Goal: Task Accomplishment & Management: Understand process/instructions

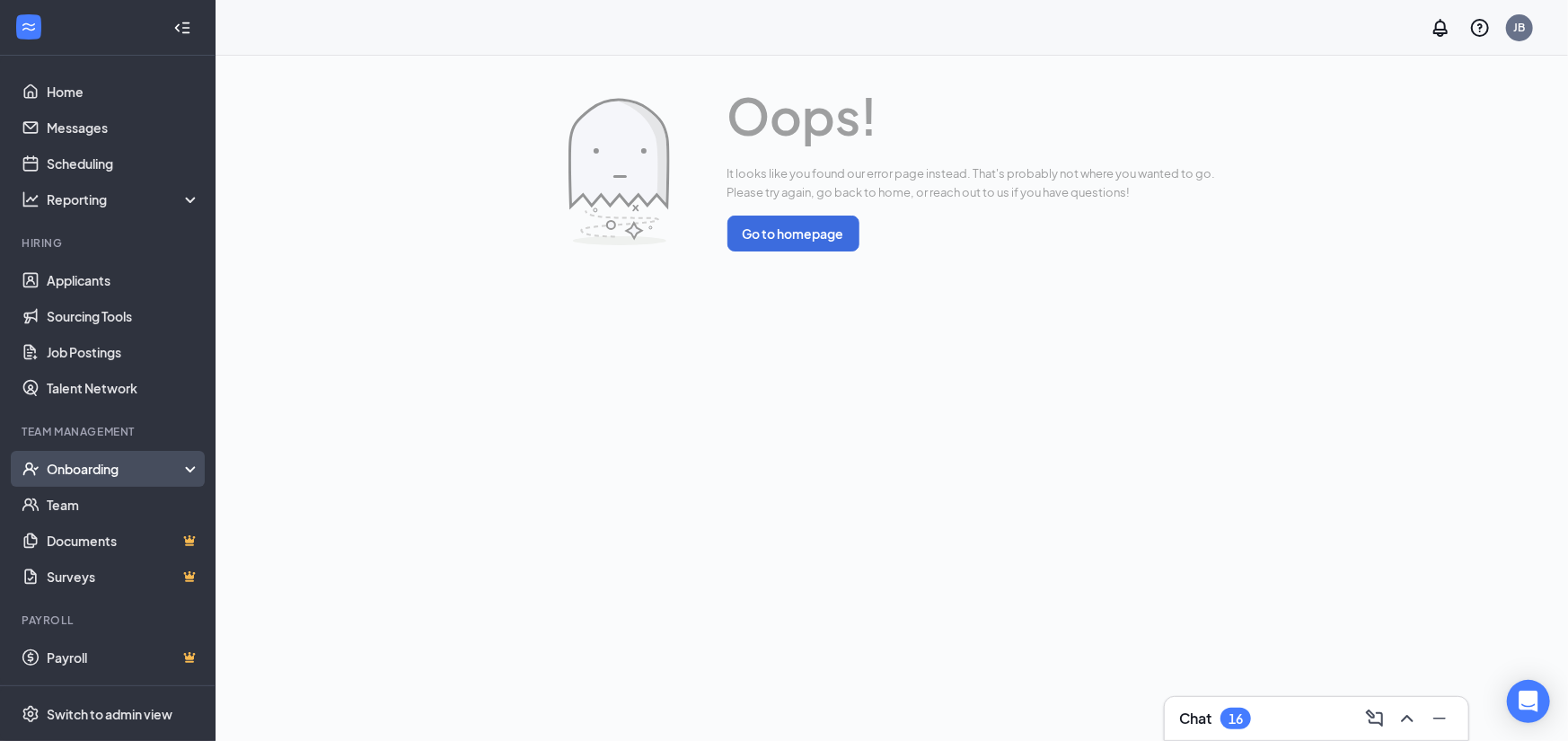
click at [83, 465] on div "Onboarding" at bounding box center [115, 468] width 138 height 18
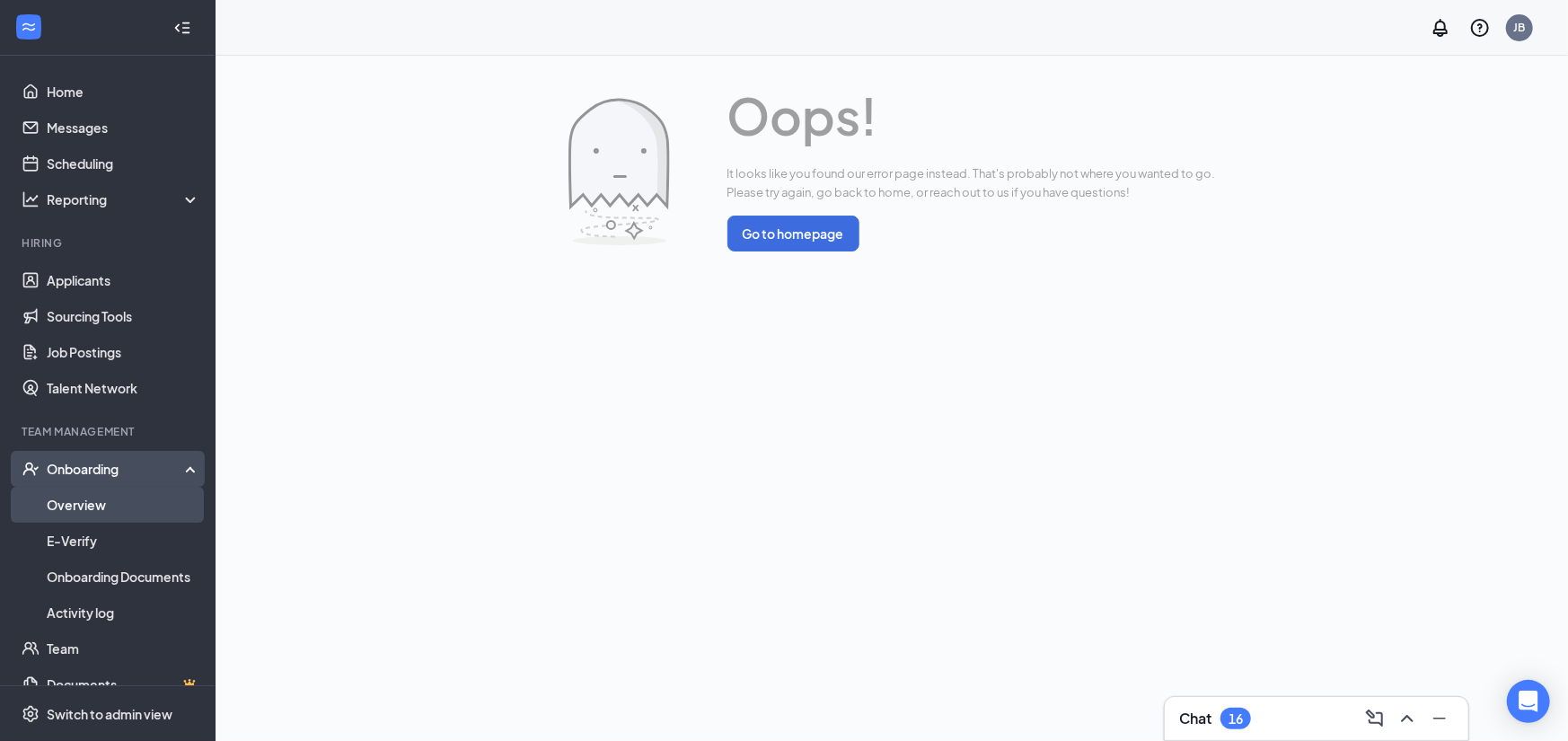
click at [87, 492] on link "Overview" at bounding box center [123, 504] width 153 height 36
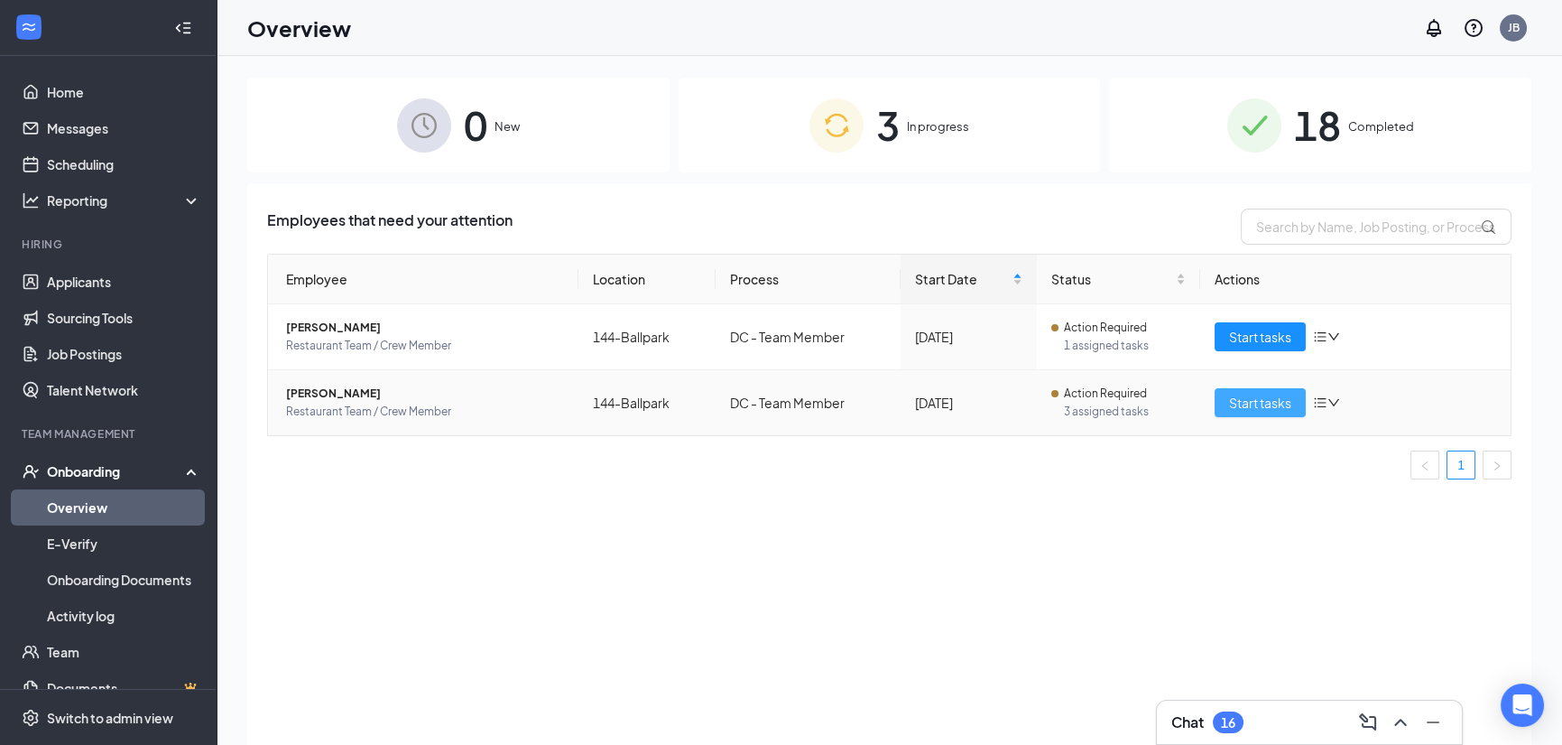
click at [1268, 413] on button "Start tasks" at bounding box center [1260, 402] width 91 height 29
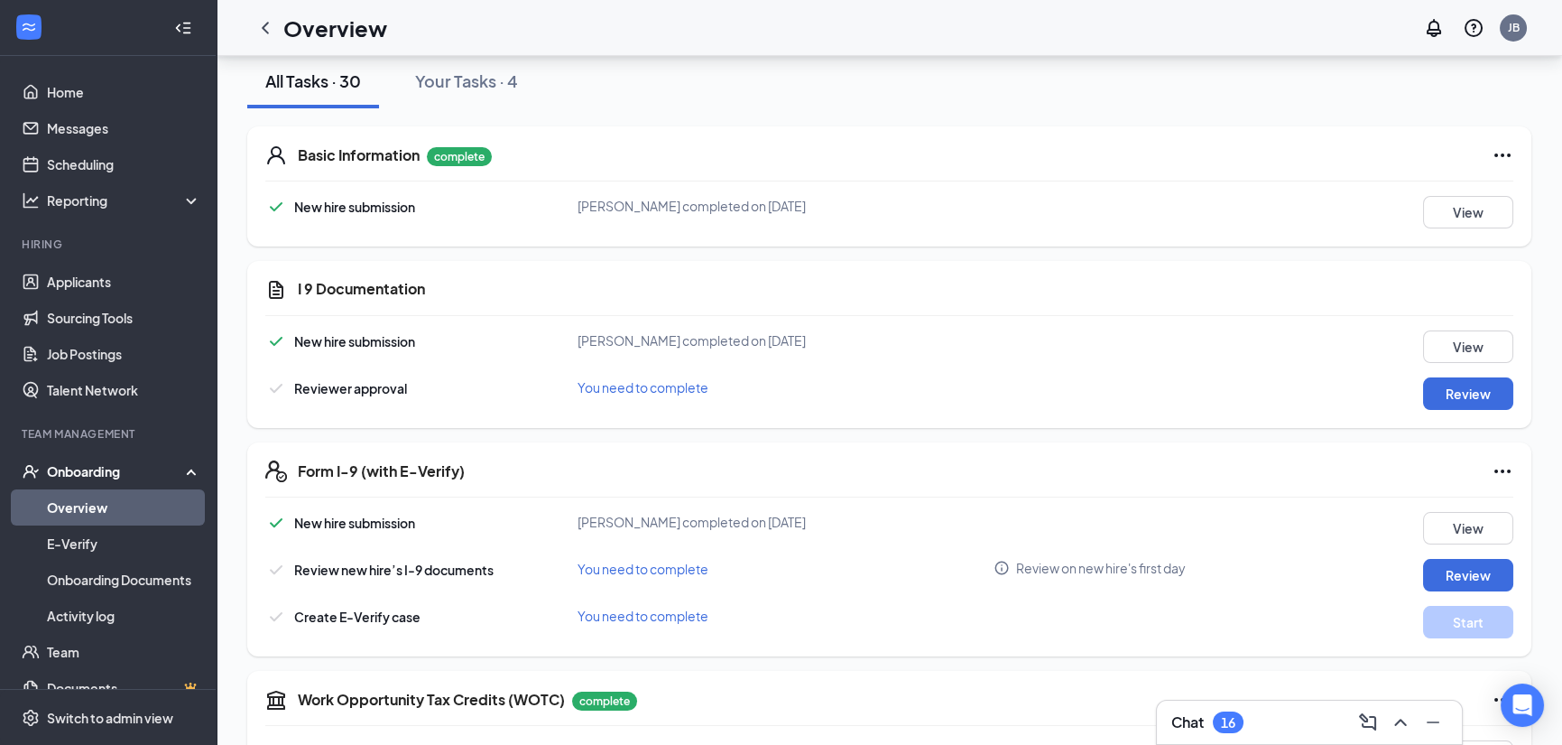
scroll to position [266, 0]
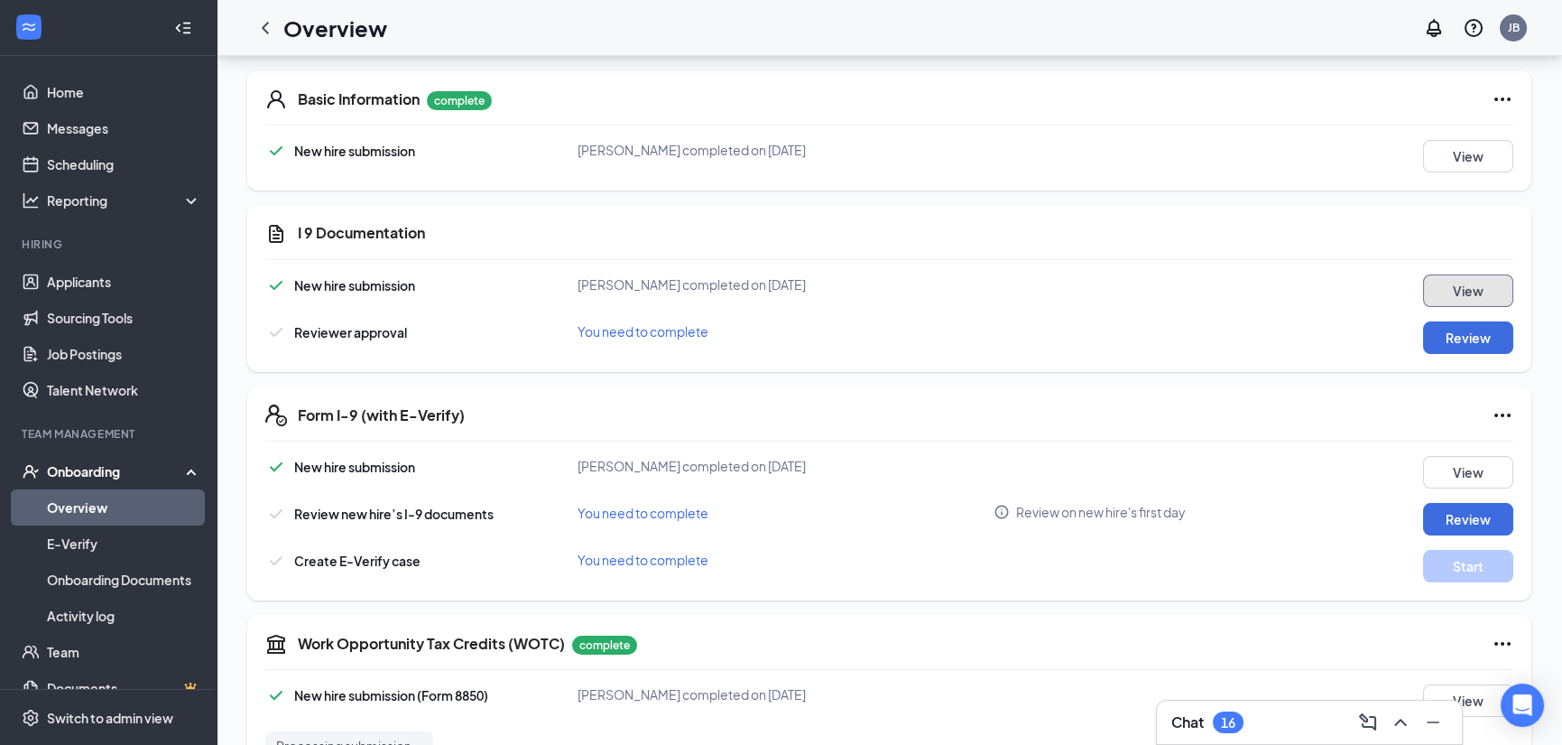
click at [1475, 293] on button "View" at bounding box center [1468, 290] width 90 height 32
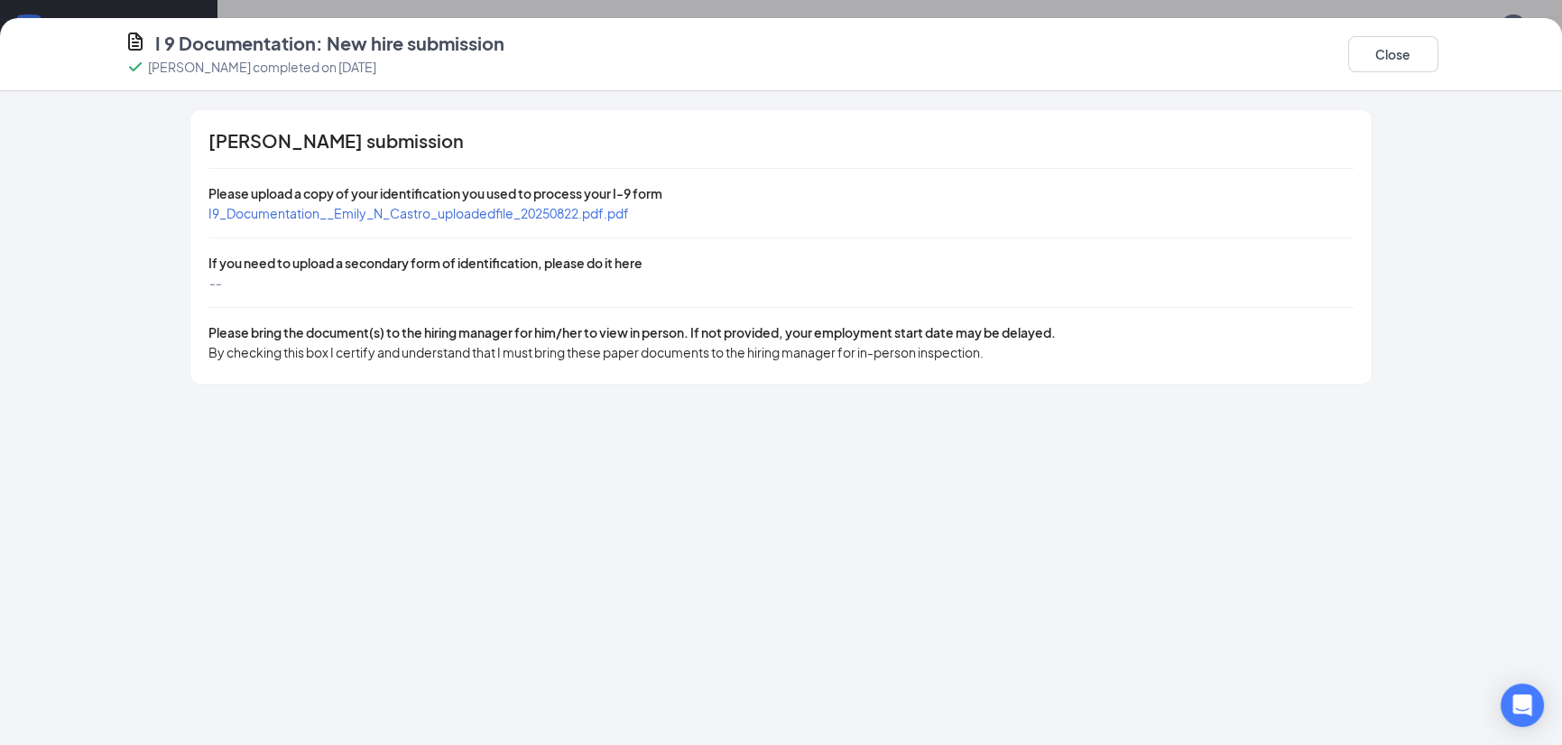
click at [384, 216] on span "I9_Documentation__Emily_N_Castro_uploadedfile_20250822.pdf.pdf" at bounding box center [418, 213] width 421 height 16
drag, startPoint x: 217, startPoint y: 278, endPoint x: 232, endPoint y: 278, distance: 15.3
click at [226, 278] on div "--" at bounding box center [780, 283] width 1144 height 20
click at [311, 292] on div "--" at bounding box center [780, 283] width 1144 height 20
click at [1368, 60] on button "Close" at bounding box center [1393, 54] width 90 height 36
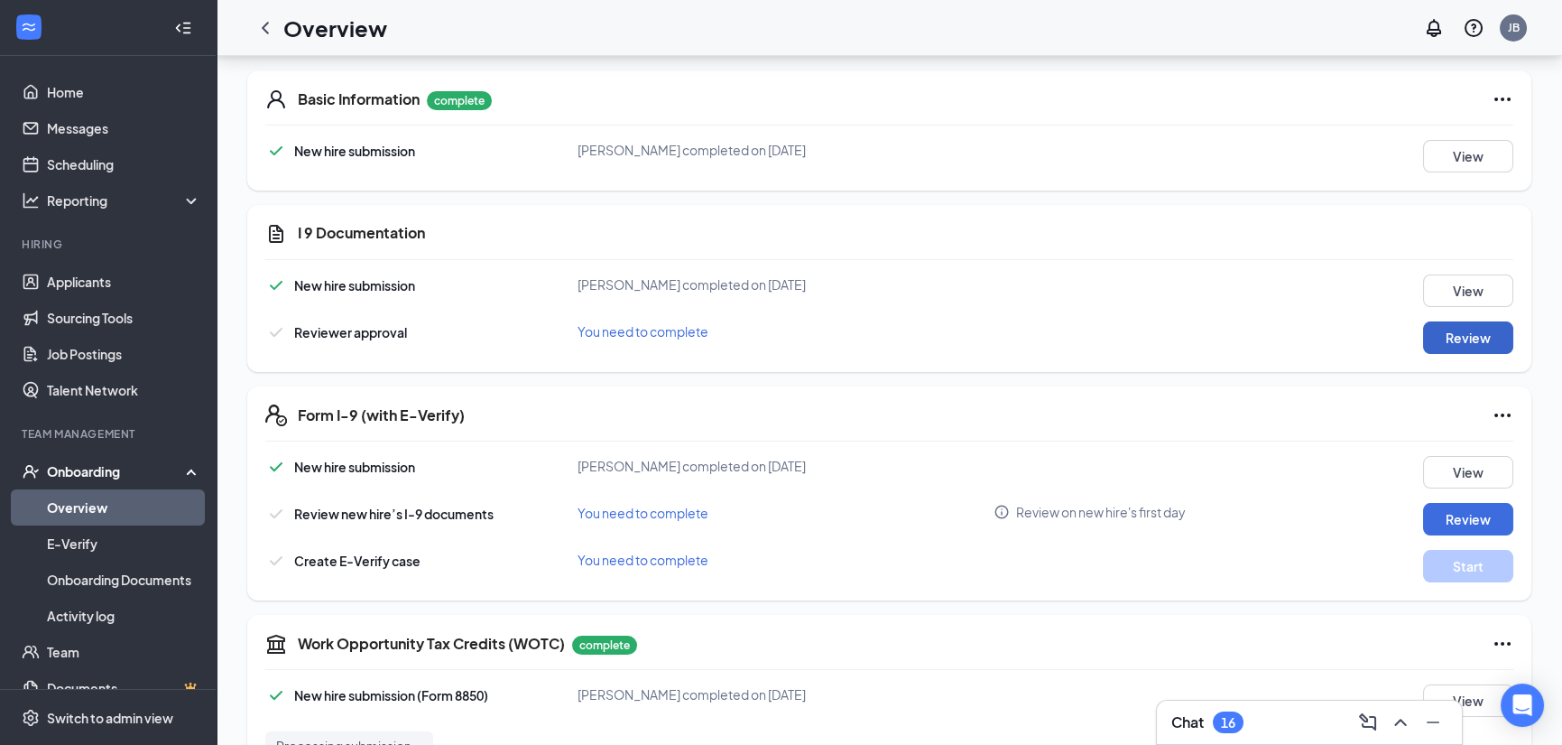
click at [1461, 337] on button "Review" at bounding box center [1468, 337] width 90 height 32
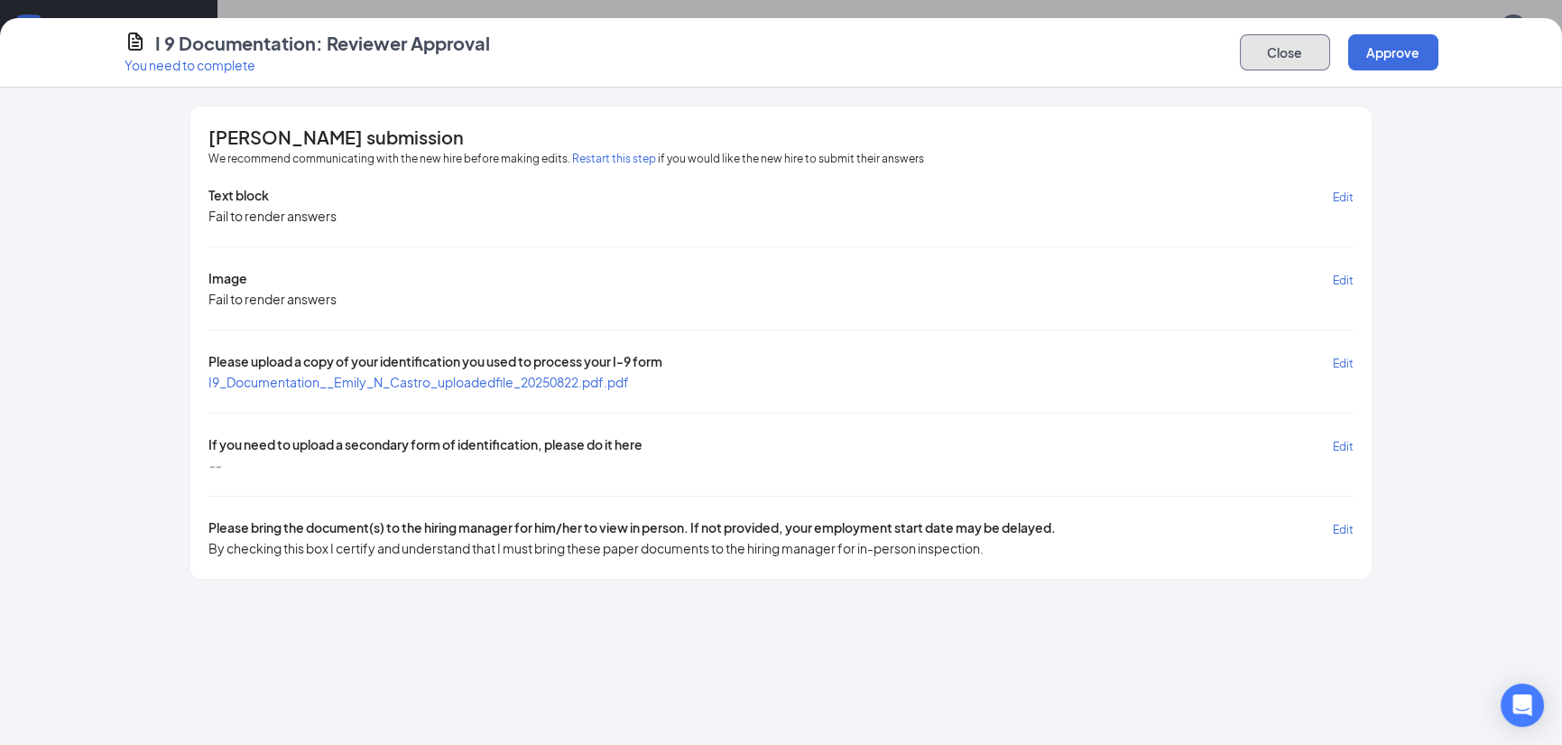
click at [1260, 60] on button "Close" at bounding box center [1285, 52] width 90 height 36
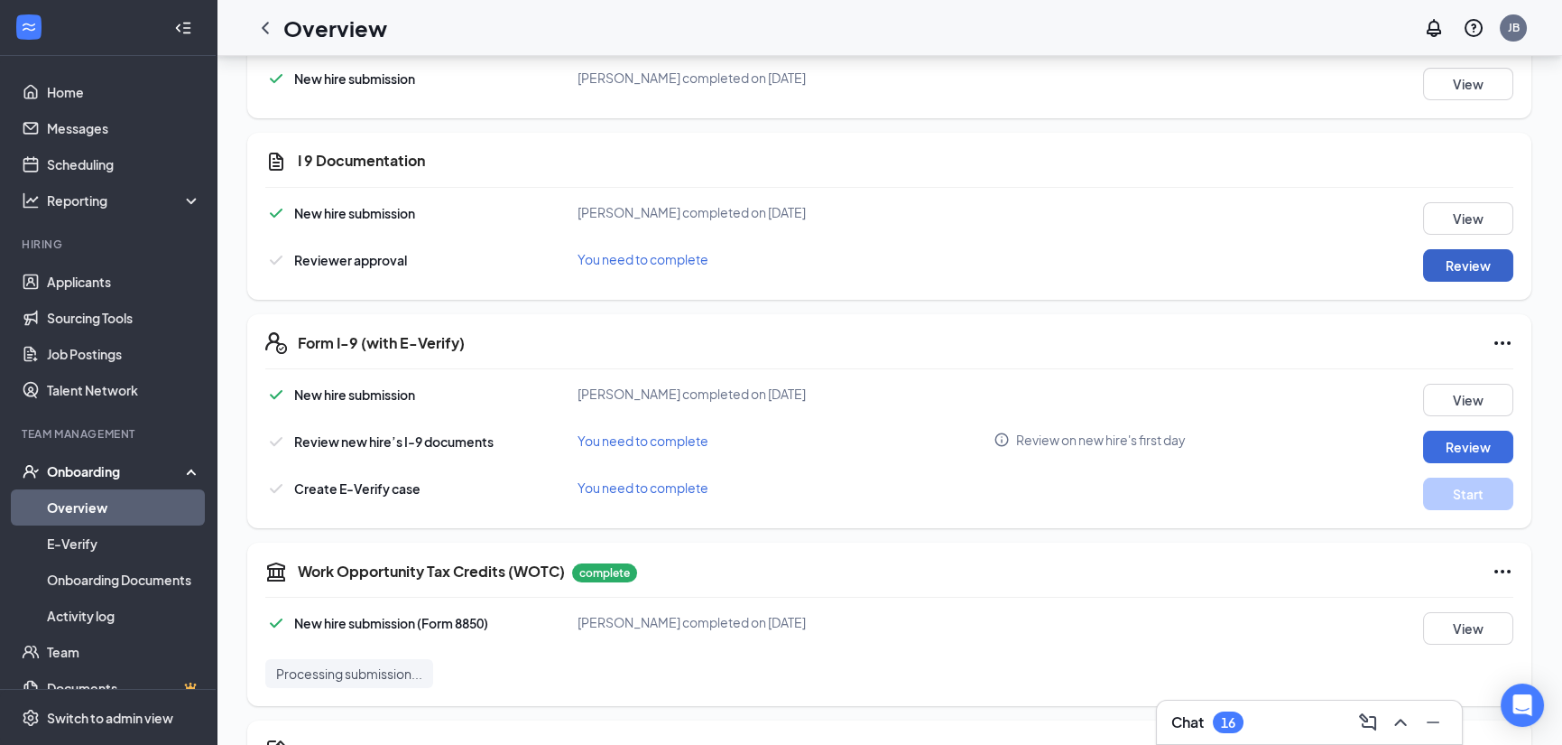
scroll to position [176, 0]
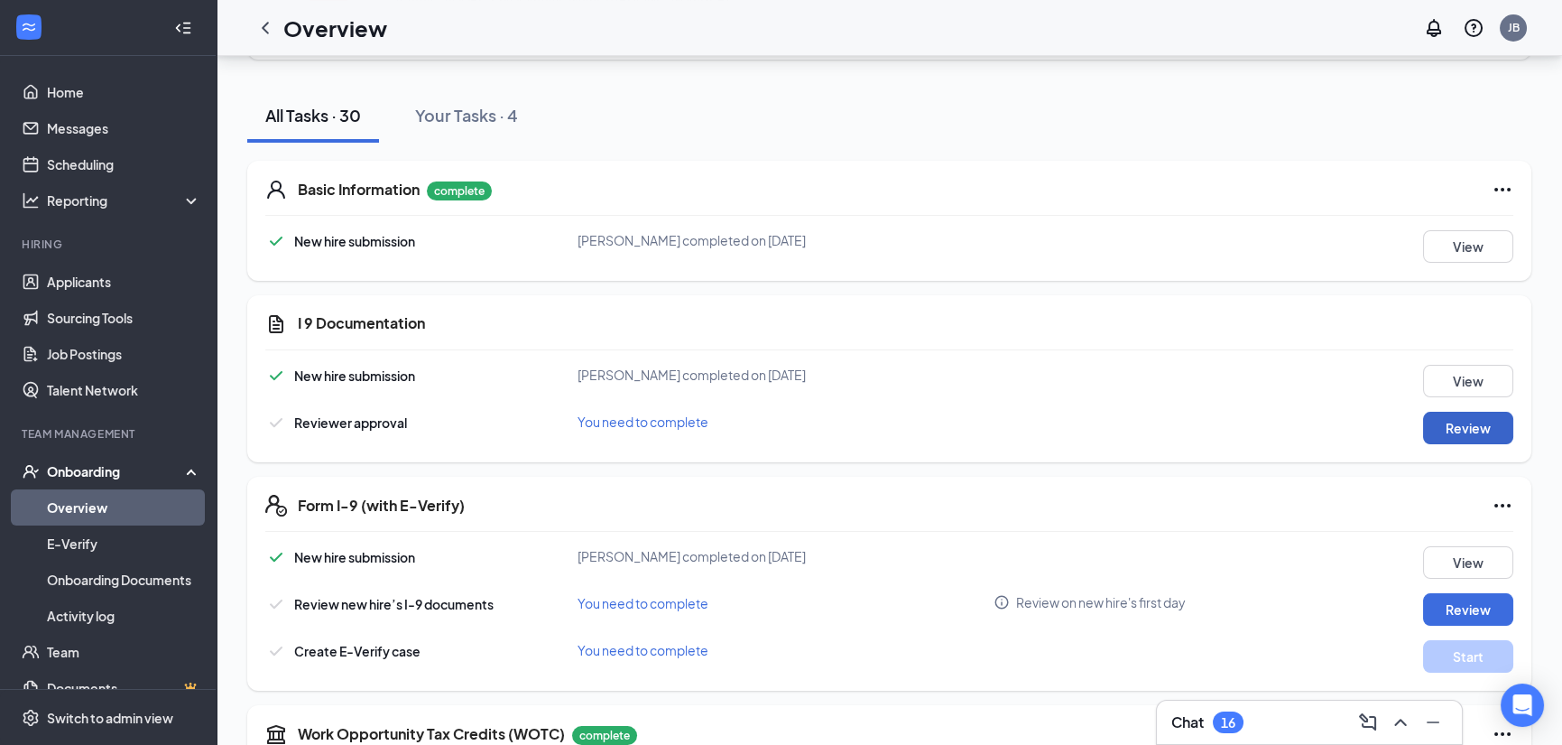
click at [1456, 424] on button "Review" at bounding box center [1468, 428] width 90 height 32
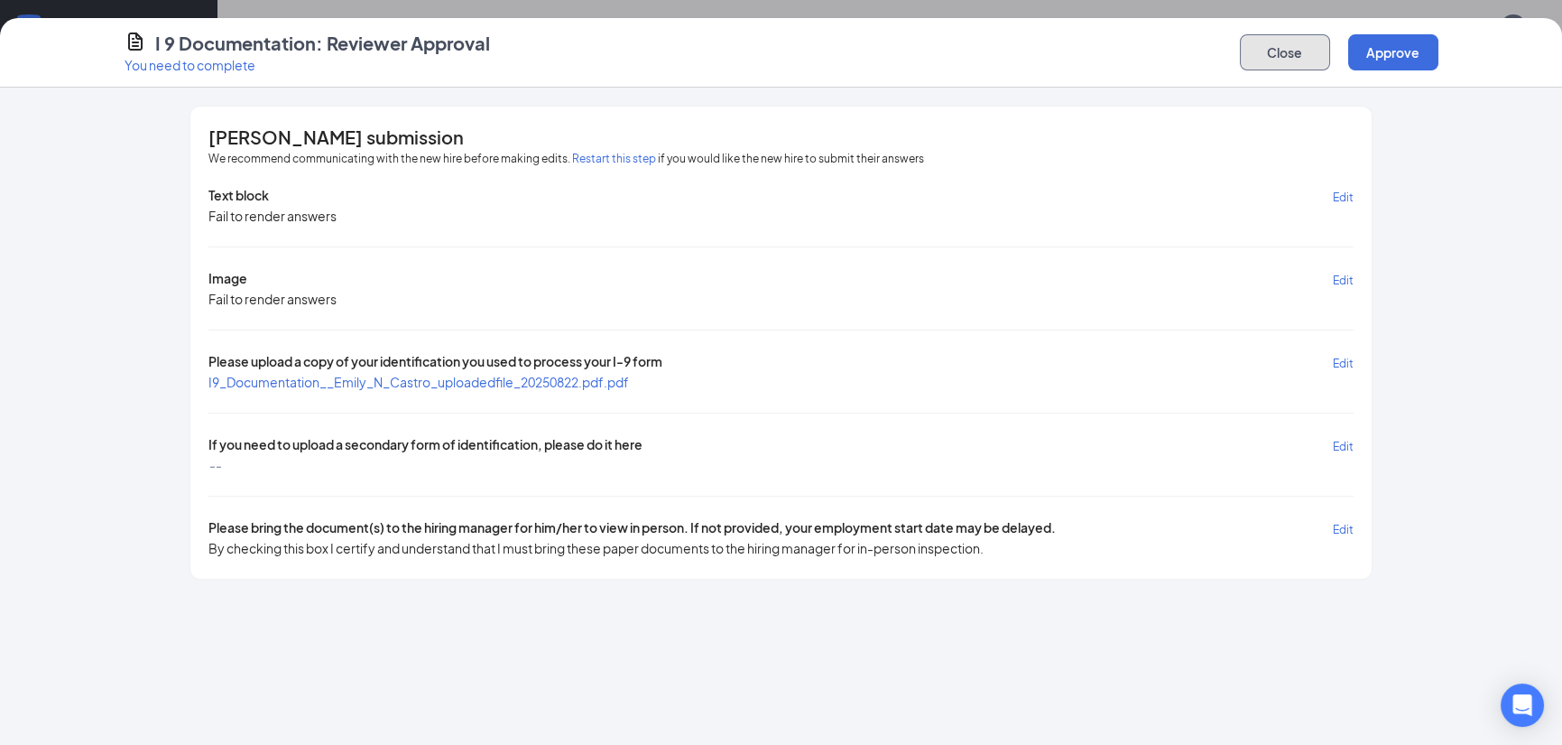
click at [1276, 54] on button "Close" at bounding box center [1285, 52] width 90 height 36
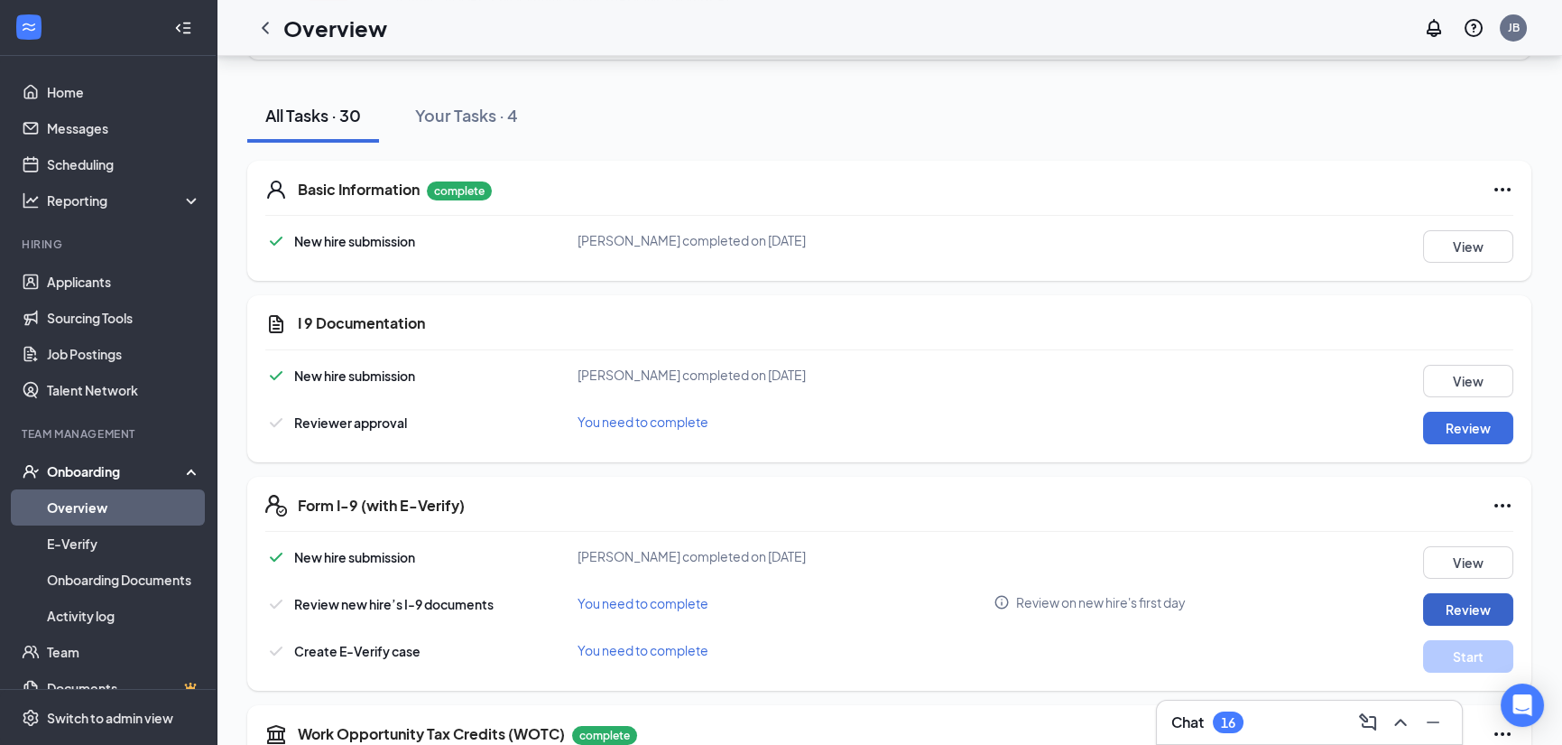
click at [1471, 606] on button "Review" at bounding box center [1468, 609] width 90 height 32
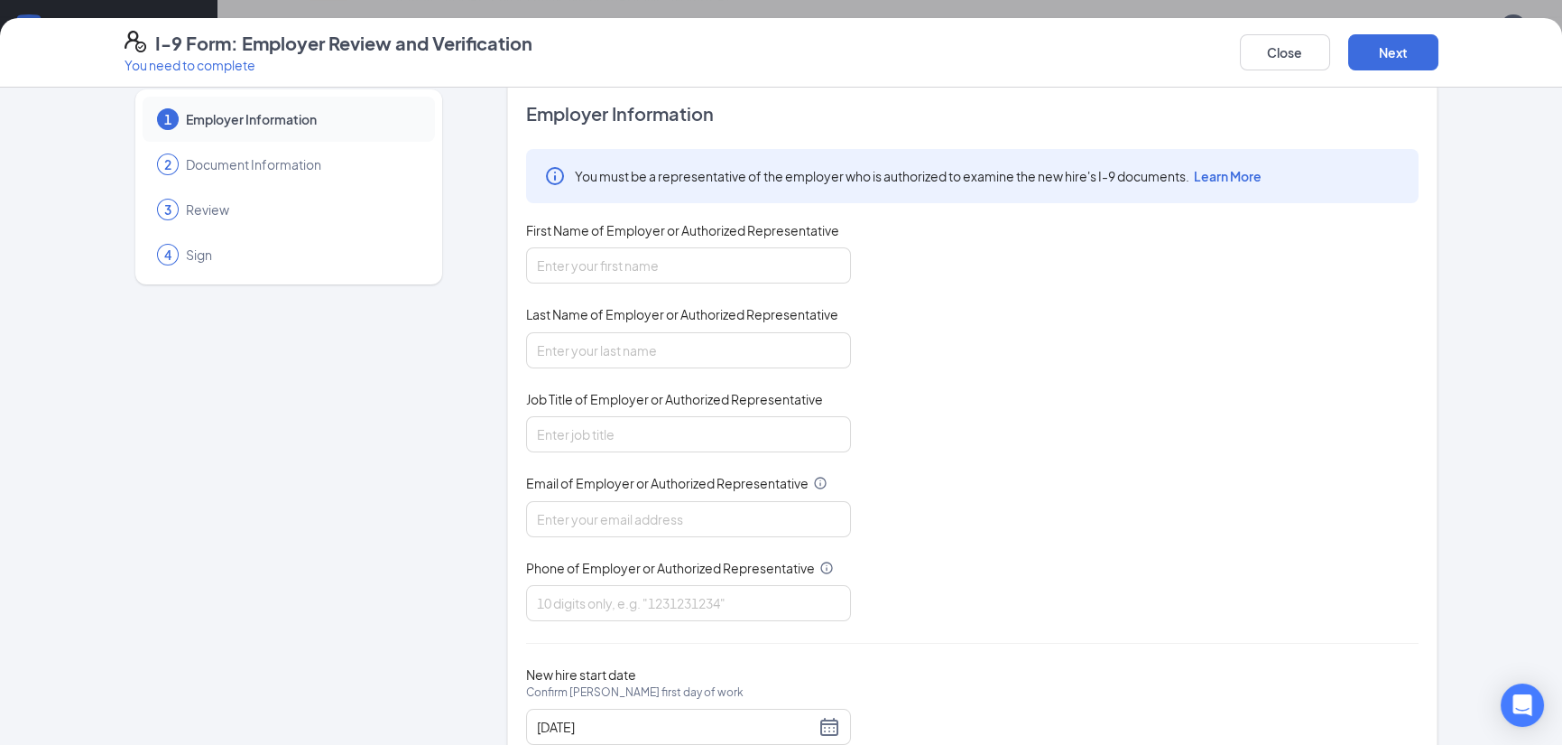
scroll to position [0, 0]
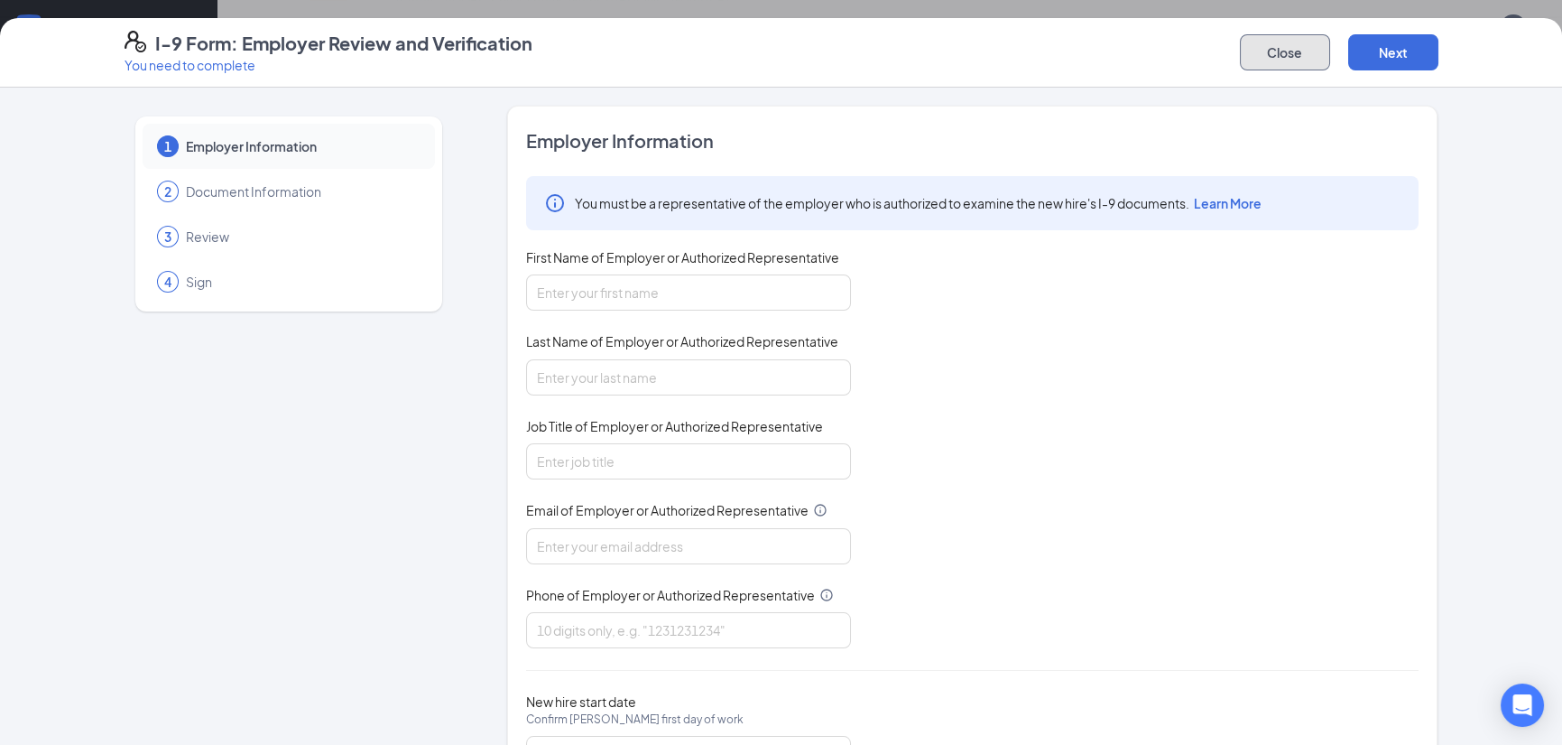
click at [1283, 55] on button "Close" at bounding box center [1285, 52] width 90 height 36
